Goal: Task Accomplishment & Management: Complete application form

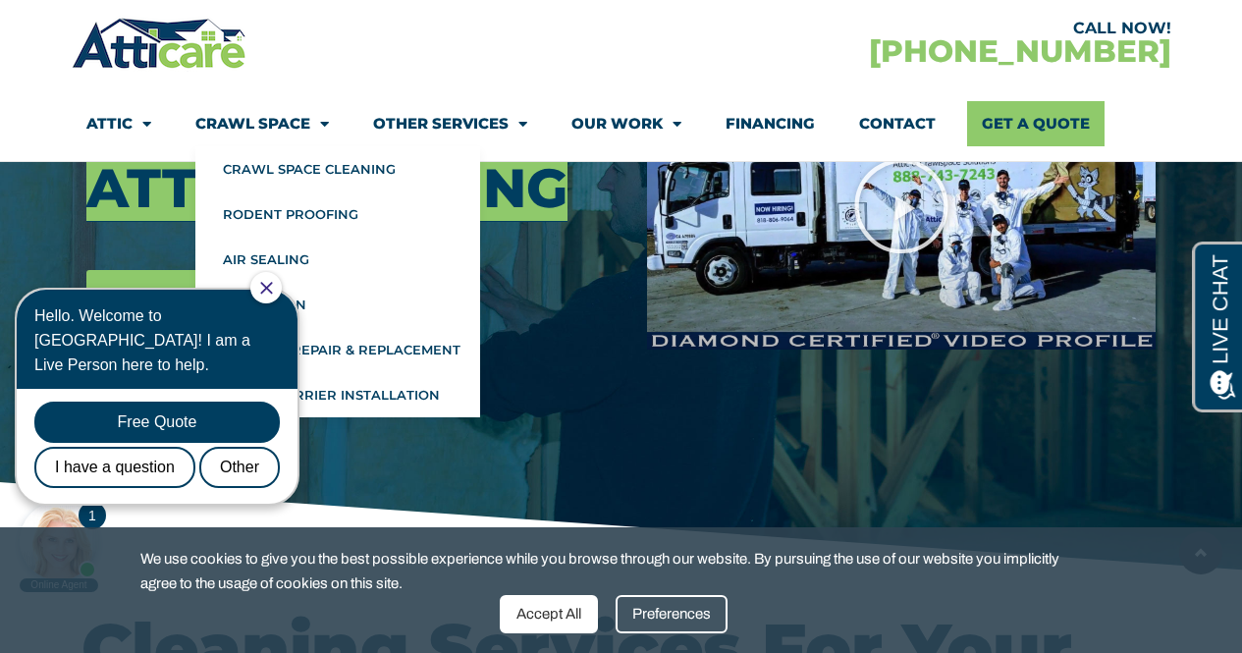
click at [294, 120] on link "Crawl Space" at bounding box center [262, 123] width 134 height 45
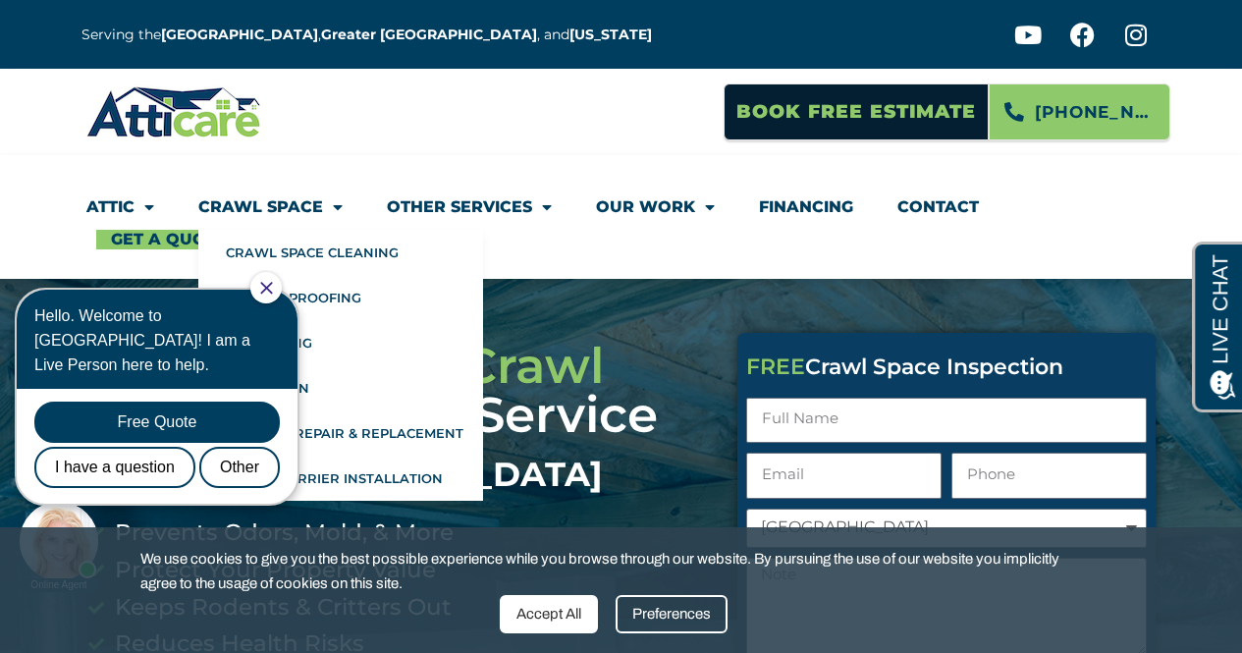
click at [273, 290] on icon "Close Chat" at bounding box center [266, 288] width 13 height 13
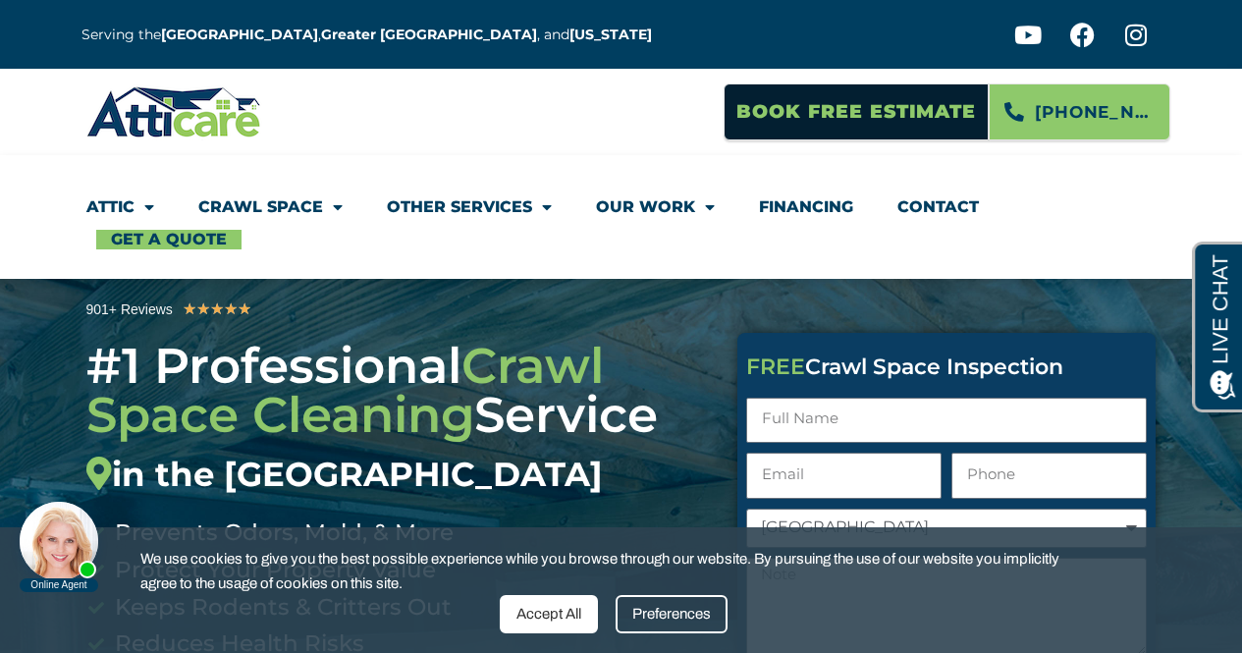
click at [316, 210] on link "Crawl Space" at bounding box center [270, 207] width 144 height 45
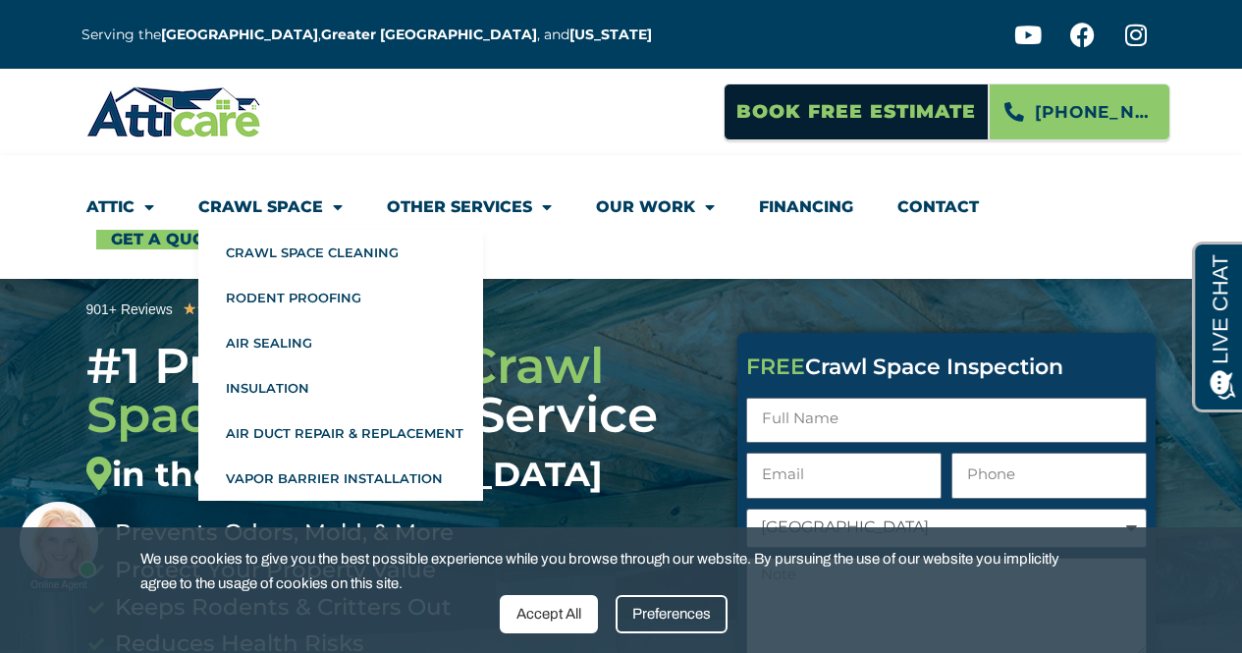
click at [323, 203] on span "Menu" at bounding box center [333, 206] width 20 height 35
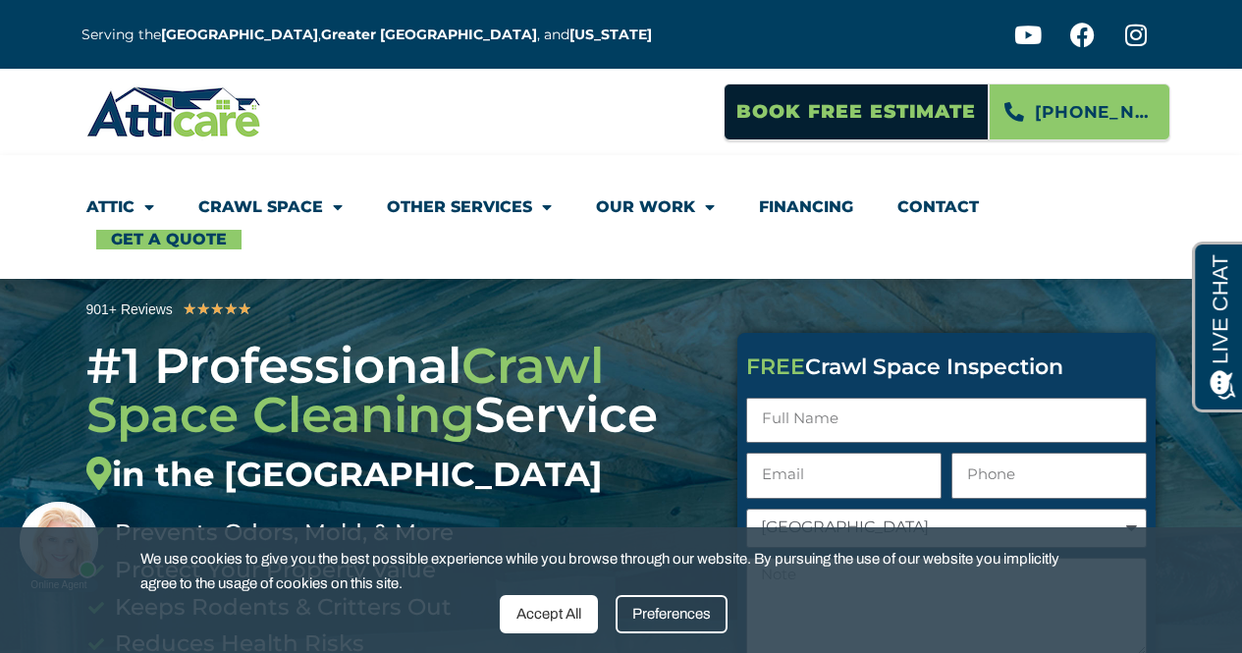
click at [323, 203] on span "Menu" at bounding box center [333, 206] width 20 height 35
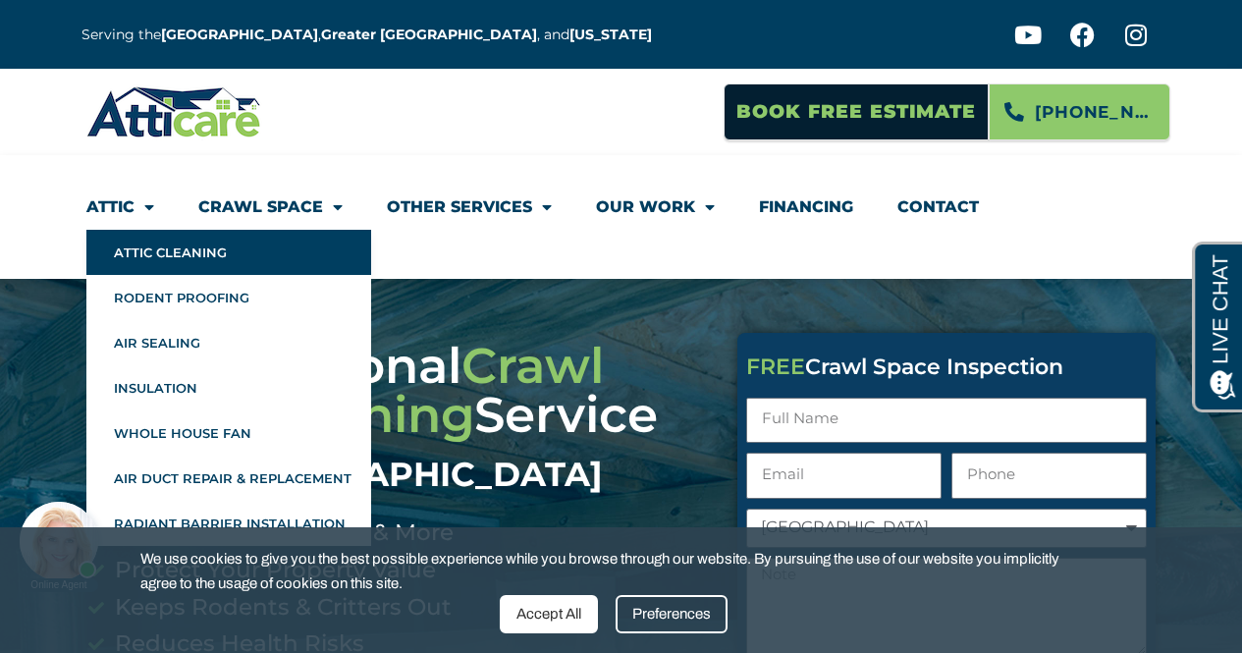
click at [128, 247] on link "Attic Cleaning" at bounding box center [228, 252] width 285 height 45
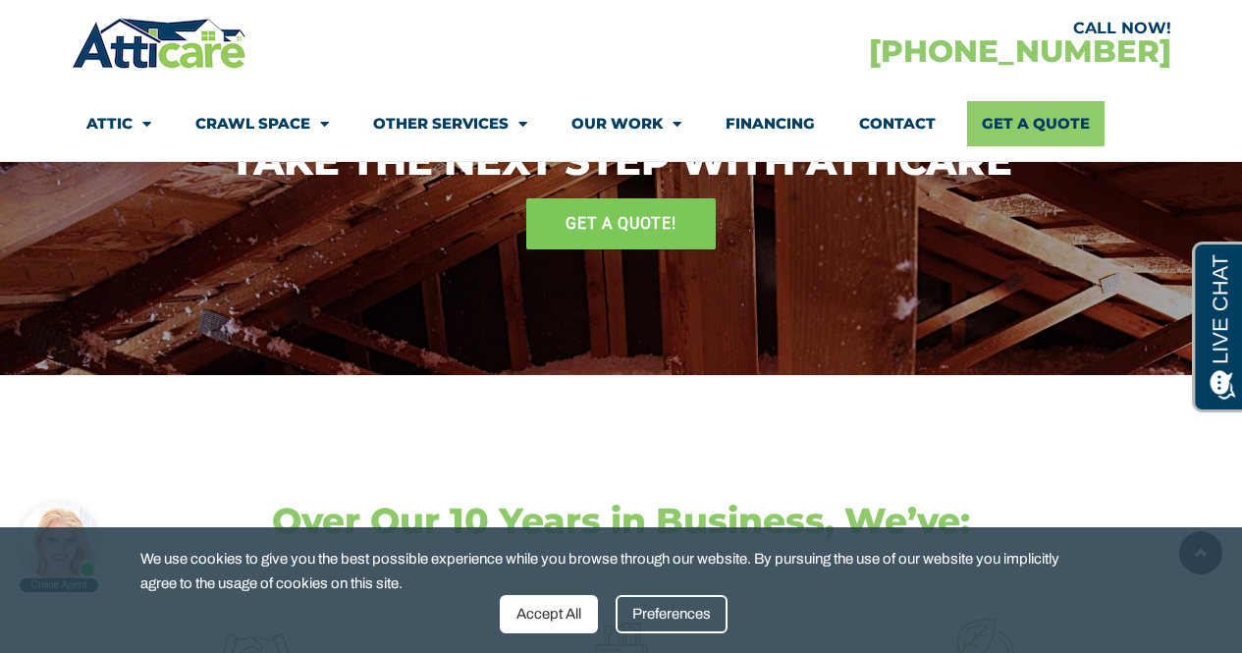
scroll to position [2650, 0]
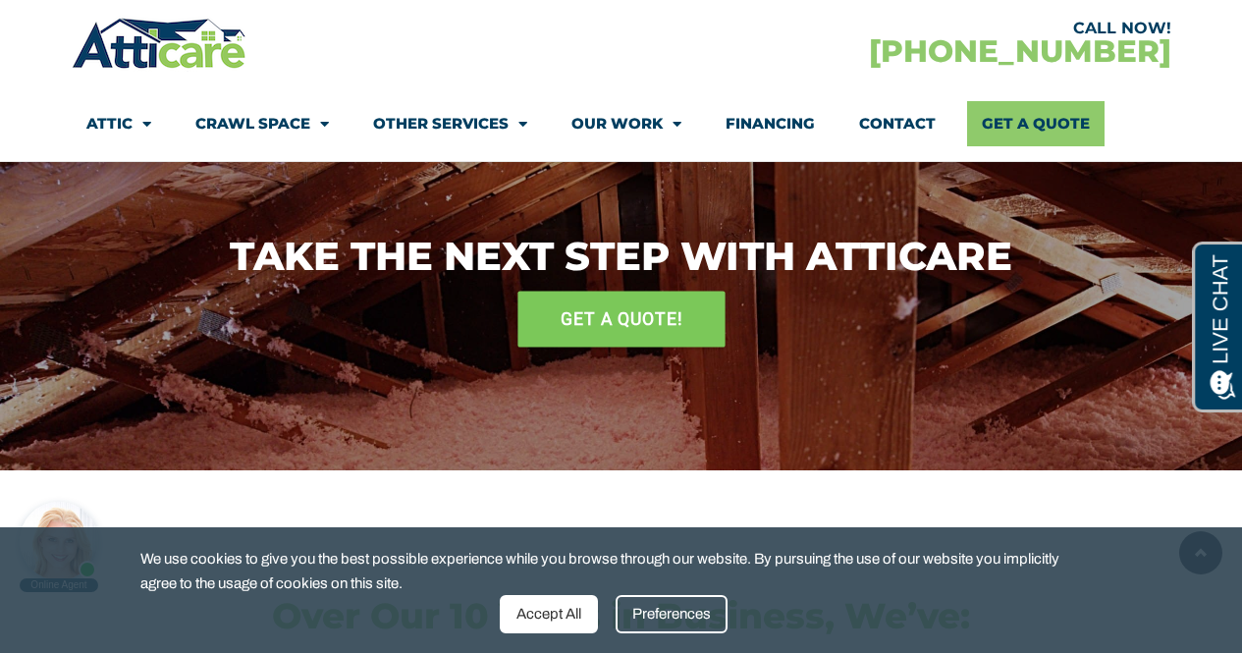
click at [612, 322] on span "GET A QUOTE!" at bounding box center [622, 318] width 122 height 34
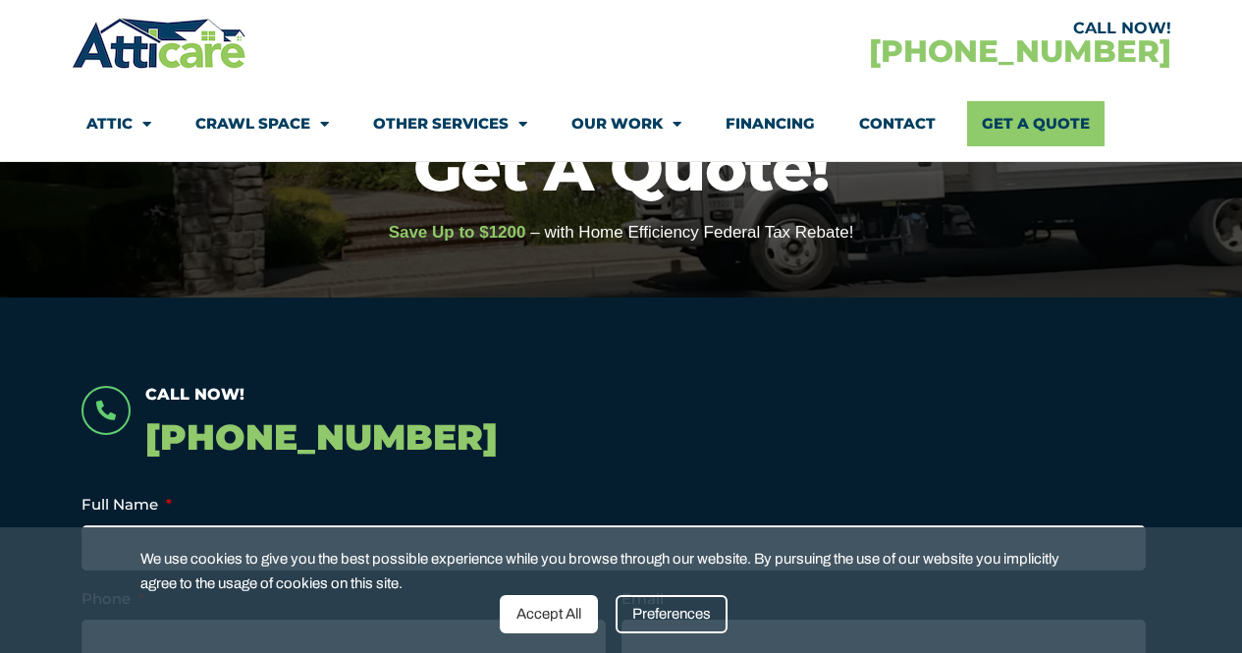
scroll to position [294, 0]
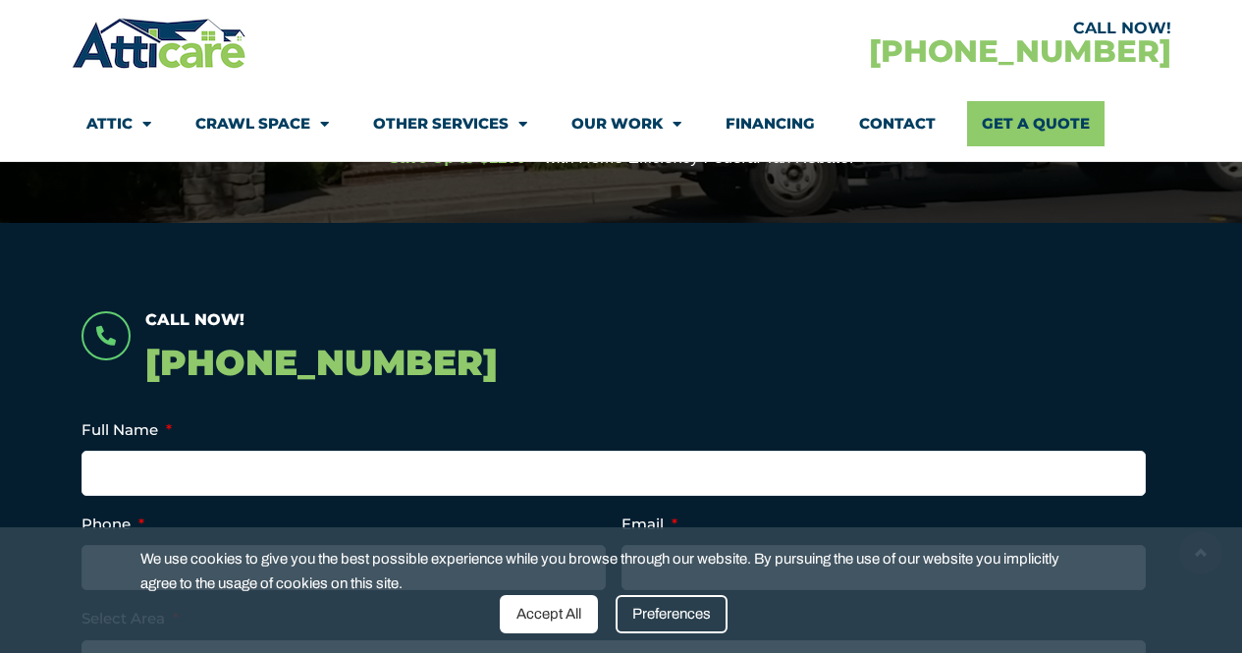
click at [546, 610] on div "Accept All" at bounding box center [549, 614] width 98 height 38
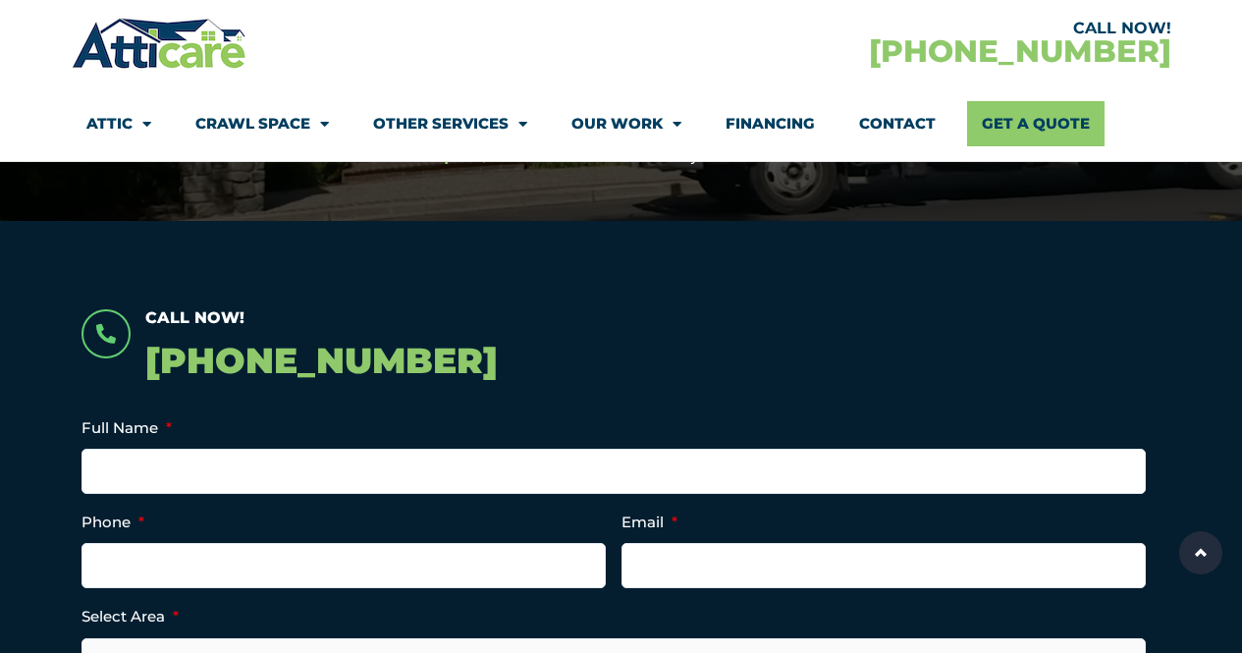
scroll to position [491, 0]
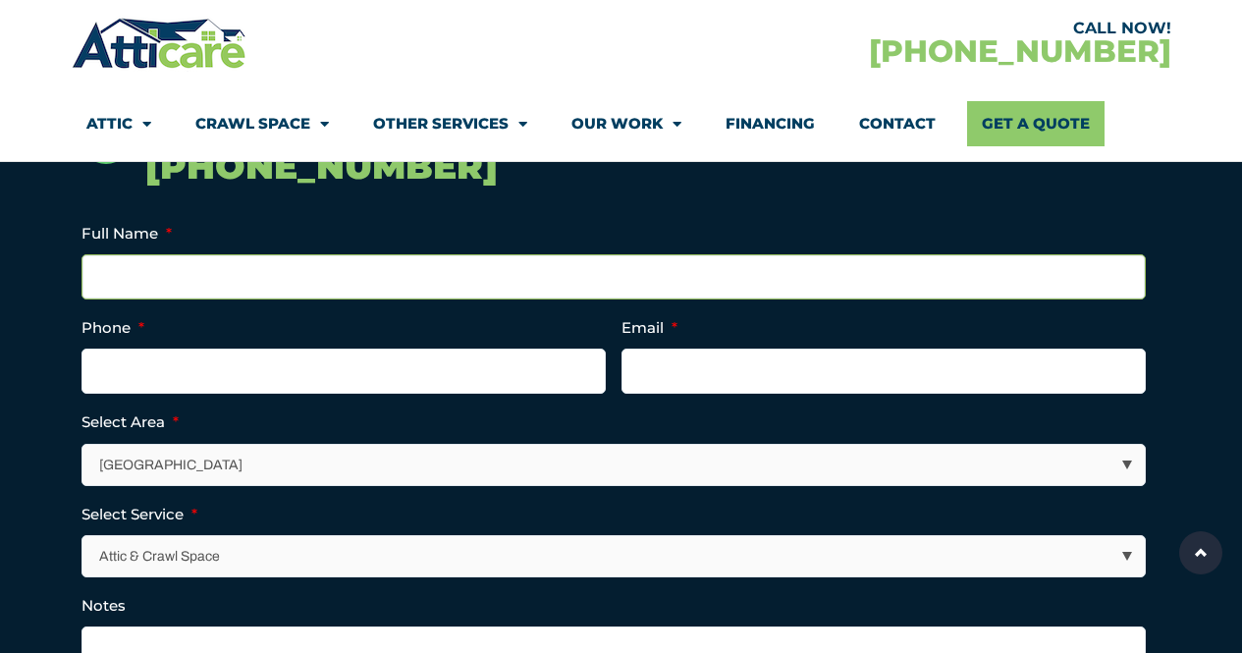
click at [212, 285] on input "Full Name *" at bounding box center [613, 276] width 1064 height 45
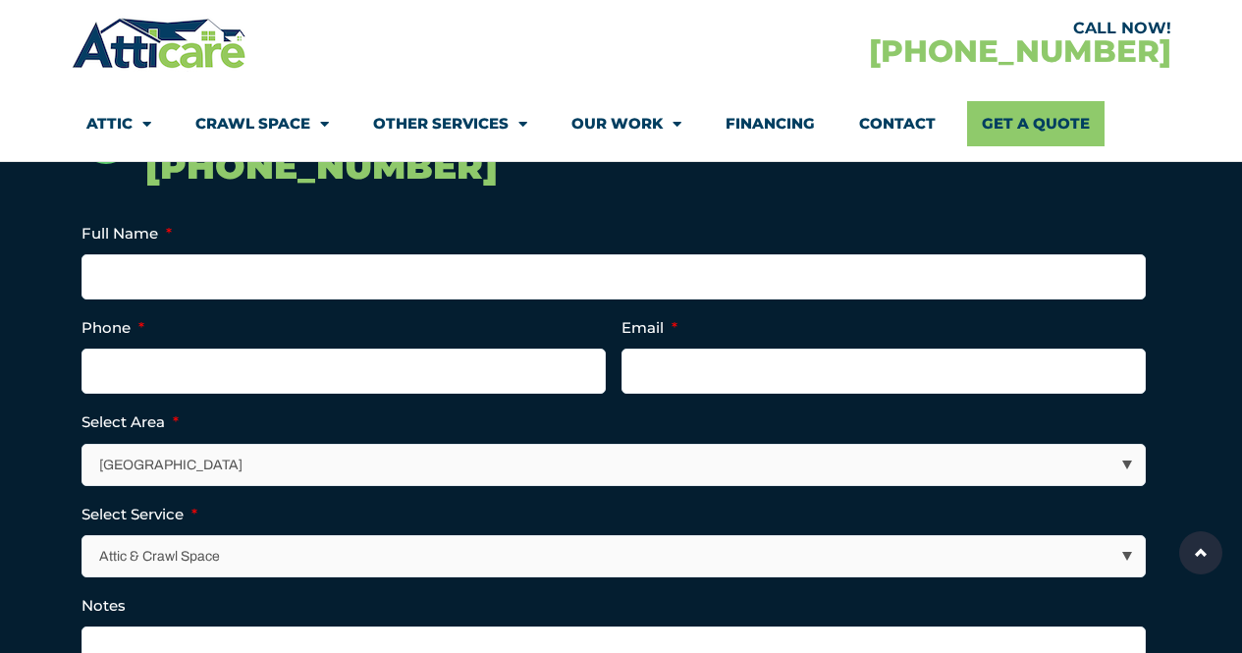
click at [617, 467] on select "Los Angeles Area San Francisco Bay Area New Jersey / New York Area Other Areas" at bounding box center [614, 465] width 1062 height 40
select select "[GEOGRAPHIC_DATA]"
click at [83, 445] on select "Los Angeles Area San Francisco Bay Area New Jersey / New York Area Other Areas" at bounding box center [614, 465] width 1062 height 40
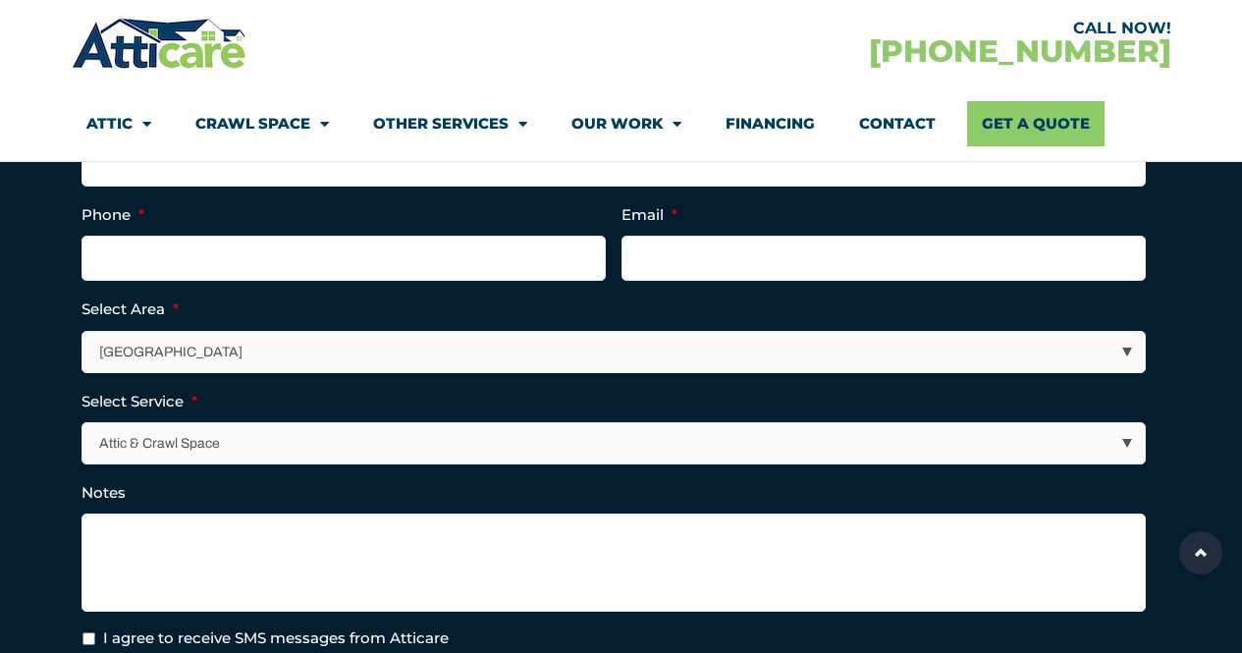
scroll to position [687, 0]
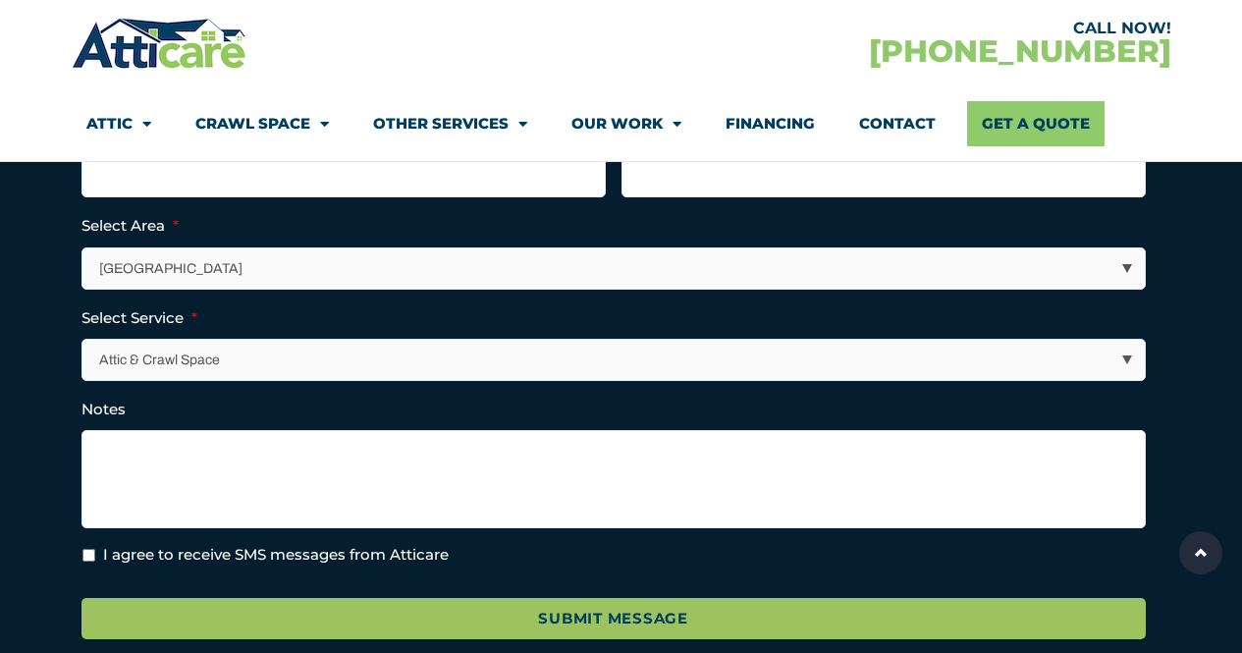
click at [279, 356] on select "Attic & Crawl Space Insulation Roofing Solar Energy Other Services" at bounding box center [614, 360] width 1062 height 40
click at [83, 340] on select "Attic & Crawl Space Insulation Roofing Solar Energy Other Services" at bounding box center [614, 360] width 1062 height 40
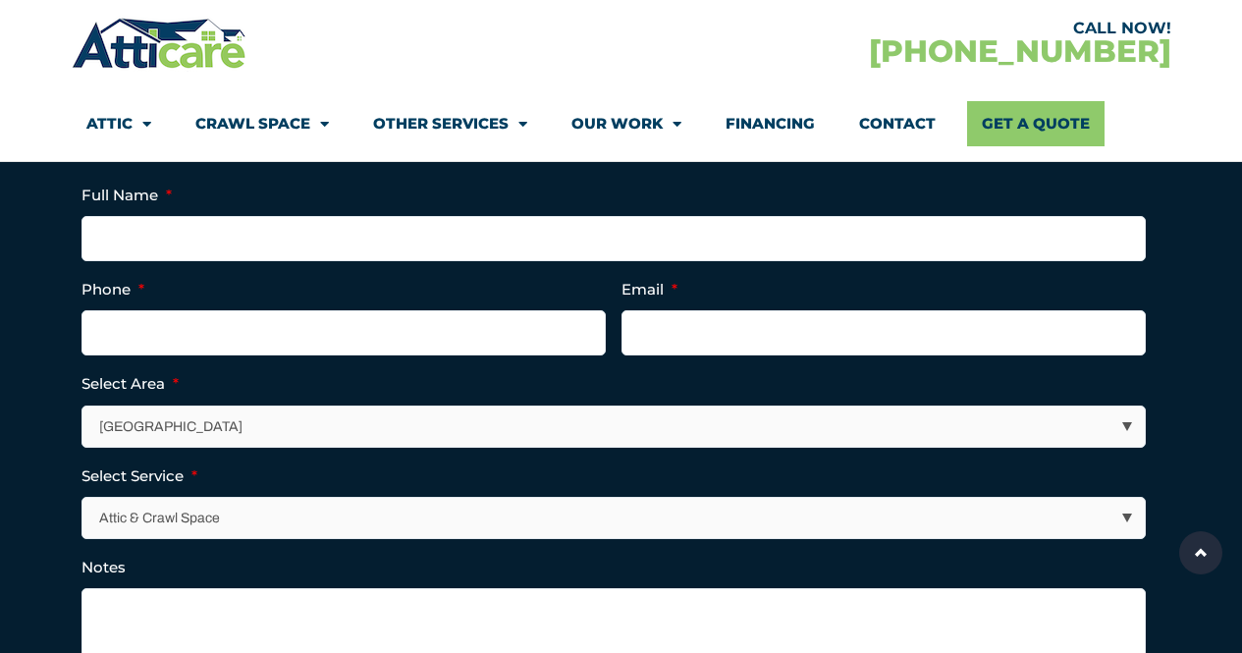
scroll to position [491, 0]
